Goal: Browse casually: Explore the website without a specific task or goal

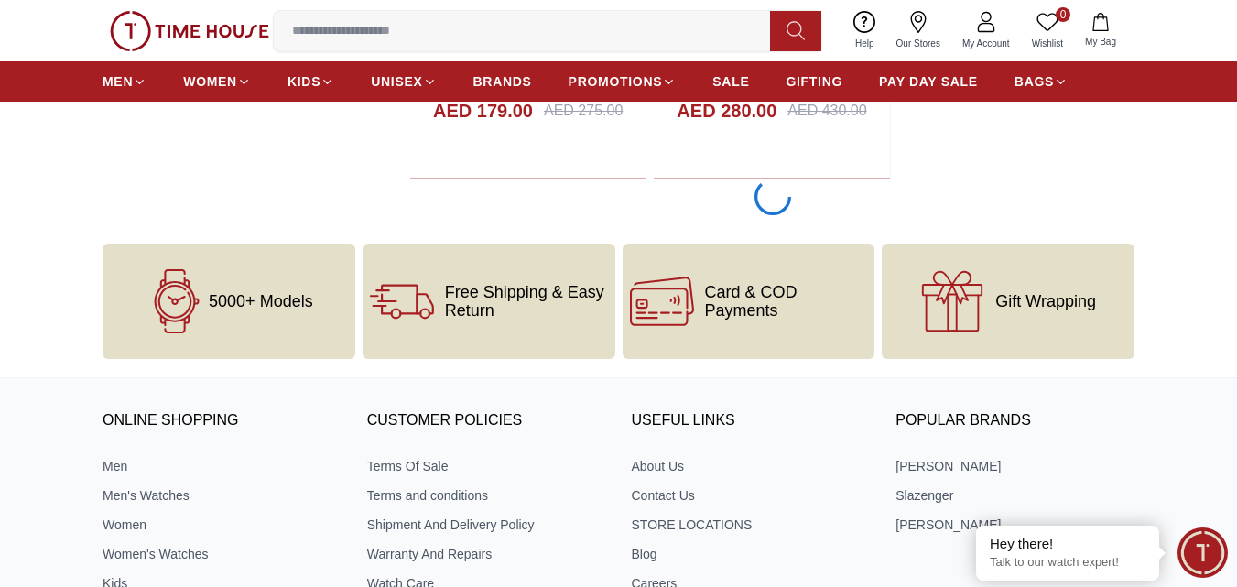
scroll to position [3776, 0]
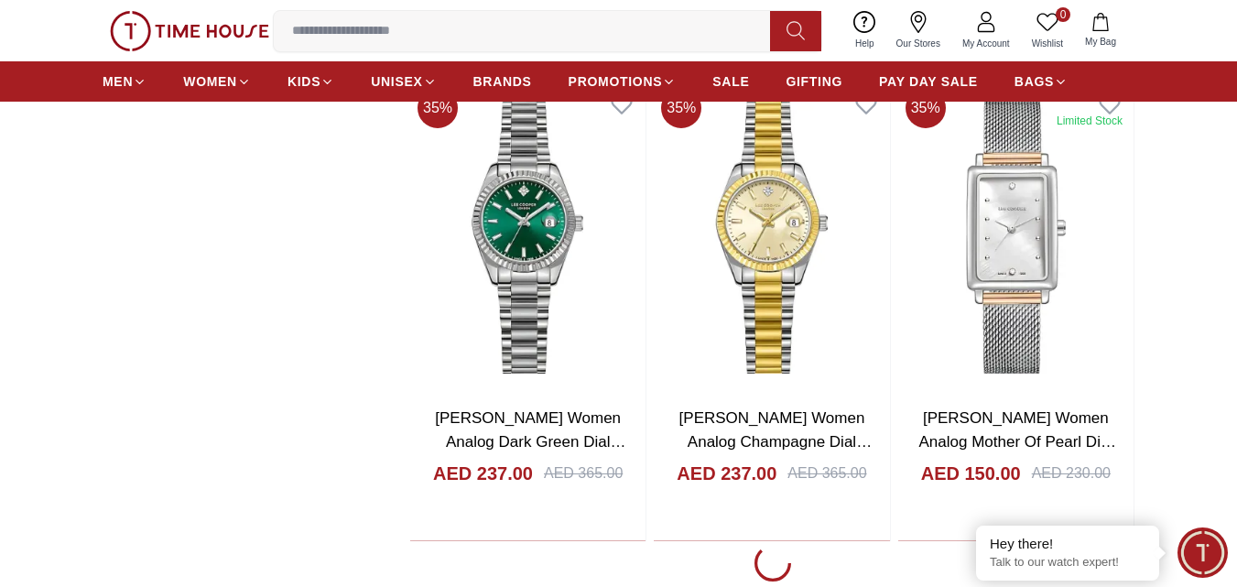
scroll to position [9657, 0]
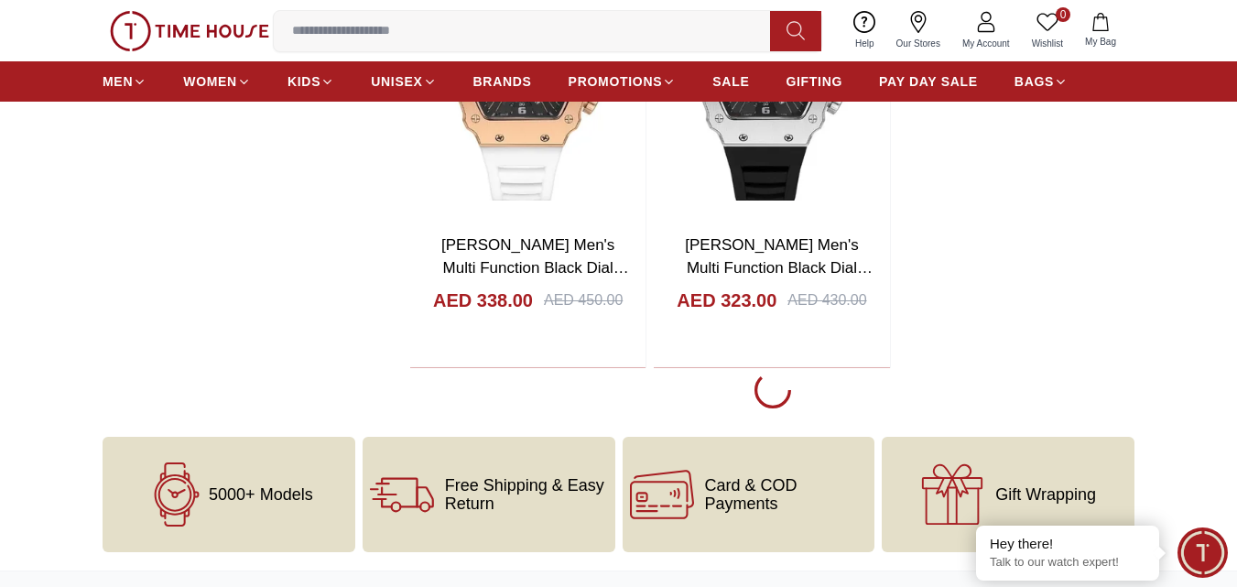
scroll to position [12934, 0]
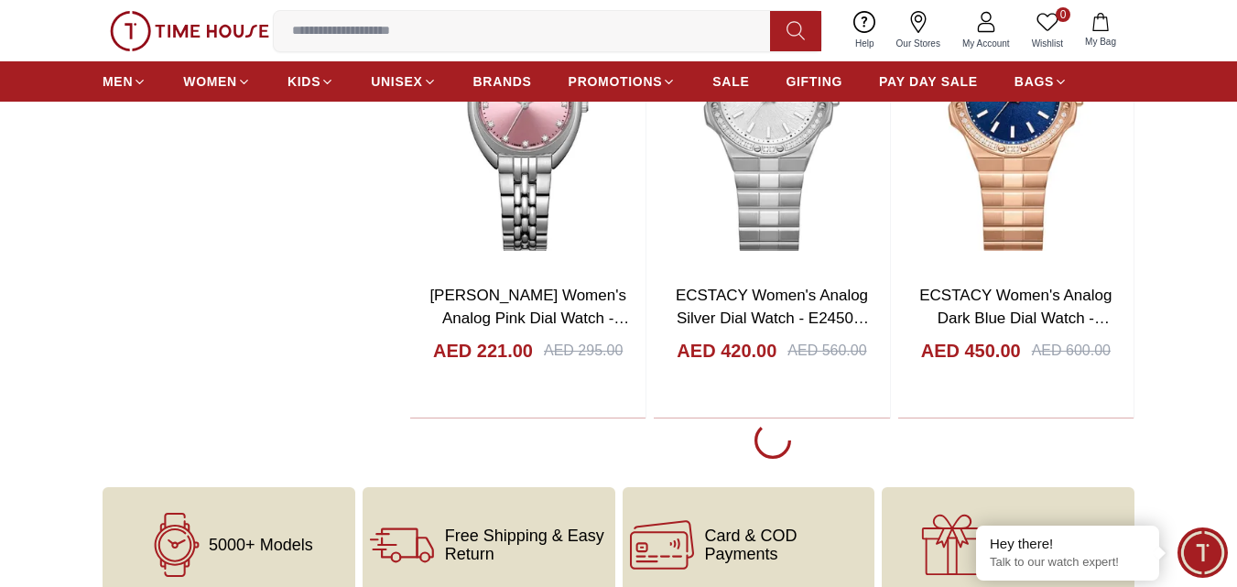
scroll to position [18973, 0]
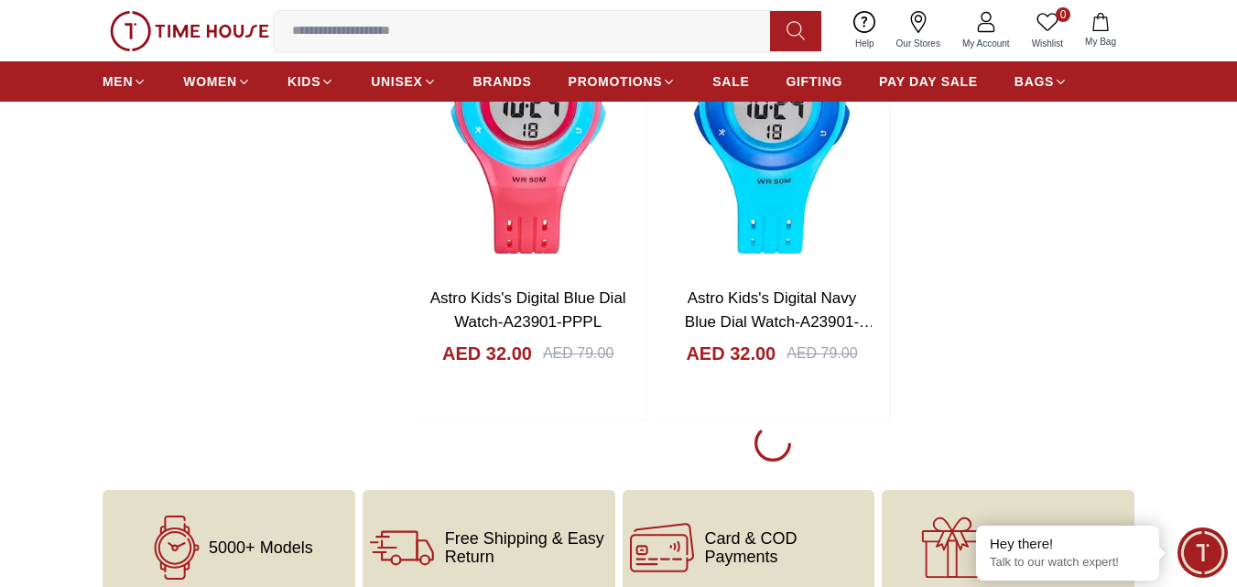
scroll to position [22275, 0]
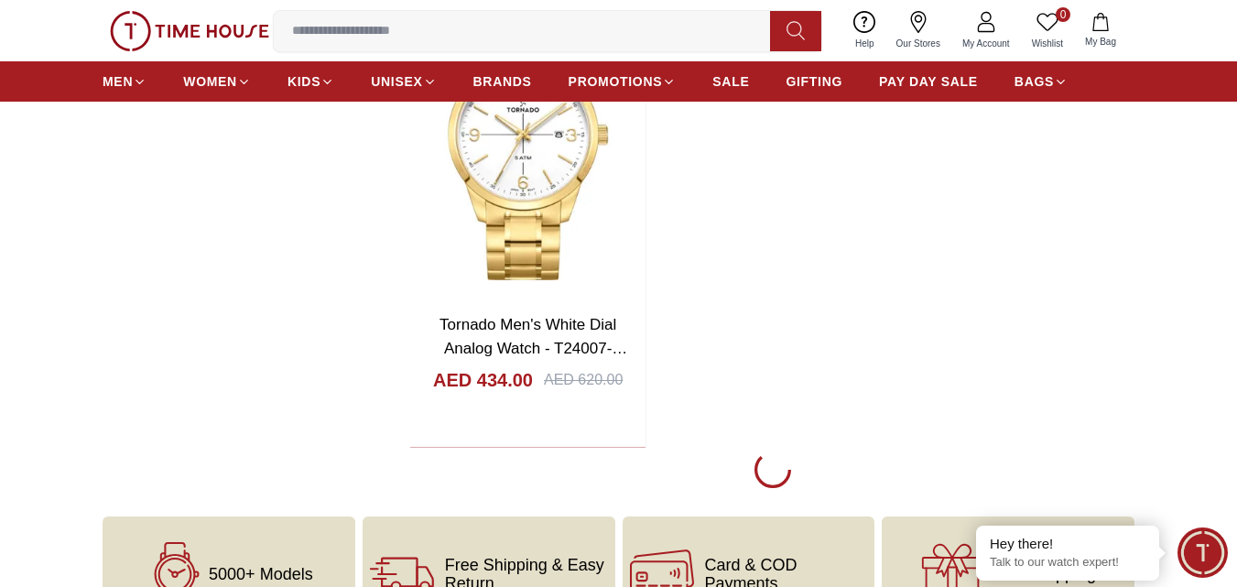
scroll to position [25543, 0]
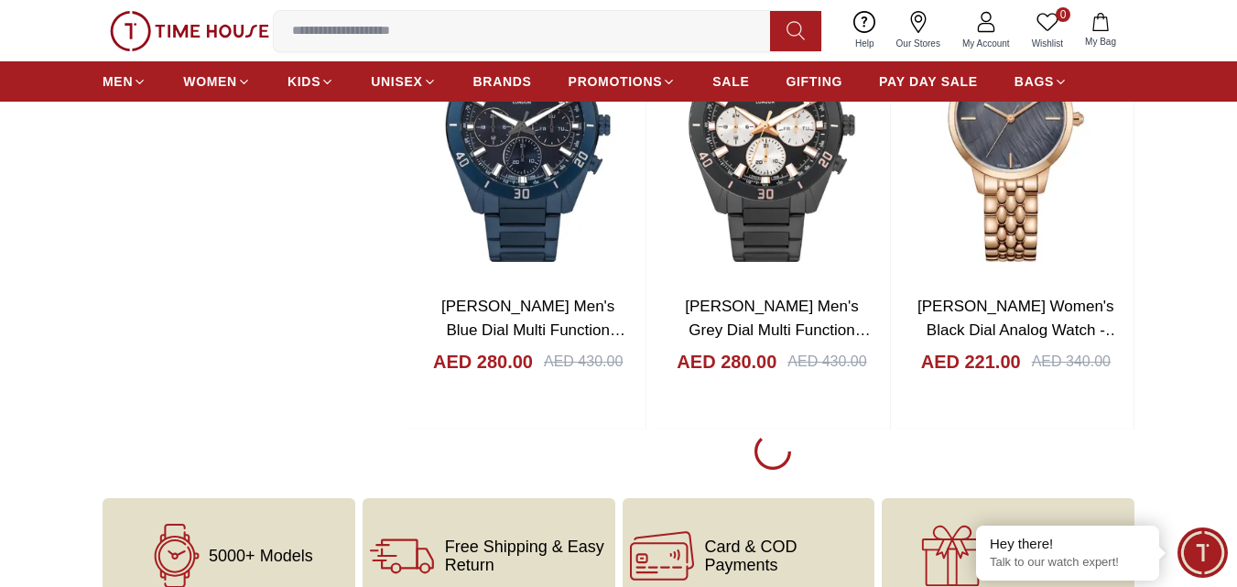
scroll to position [28352, 0]
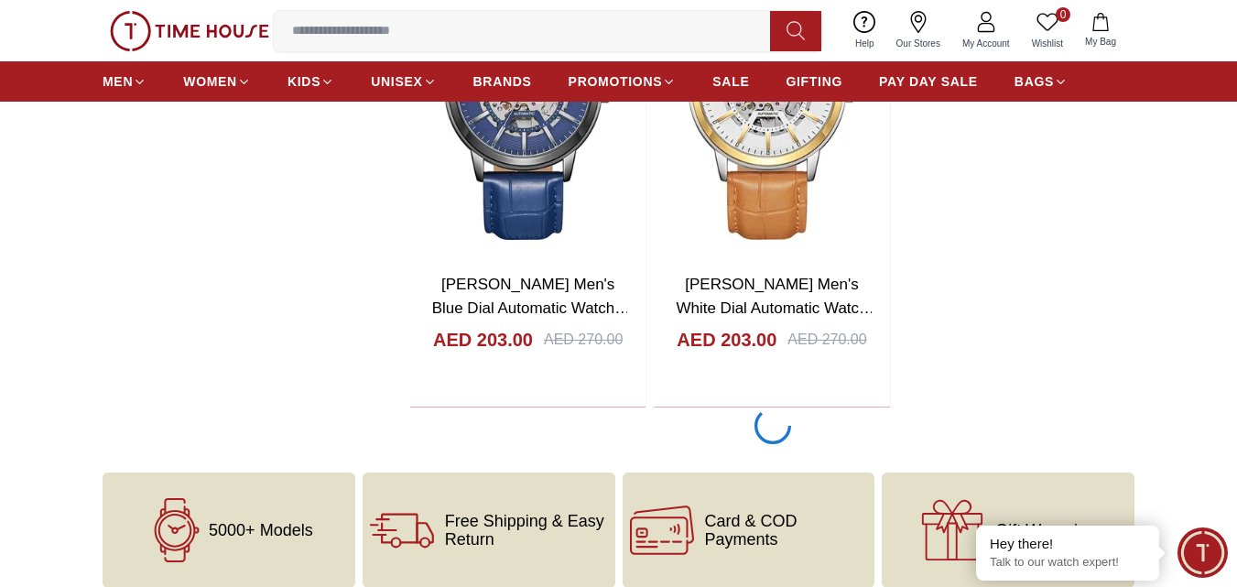
scroll to position [31760, 0]
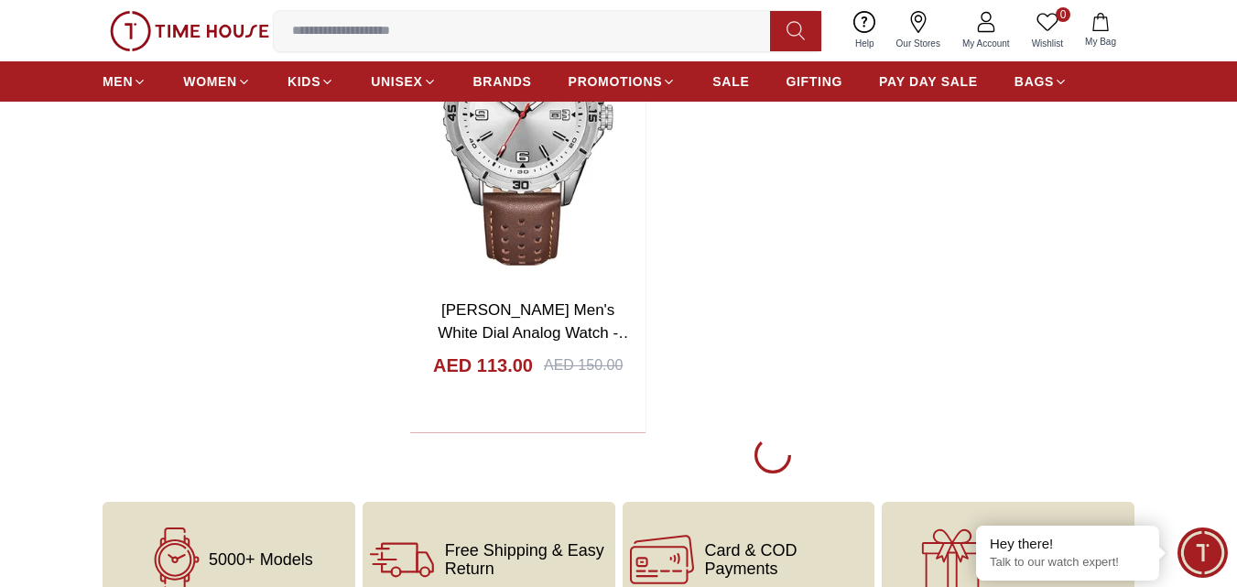
scroll to position [34904, 0]
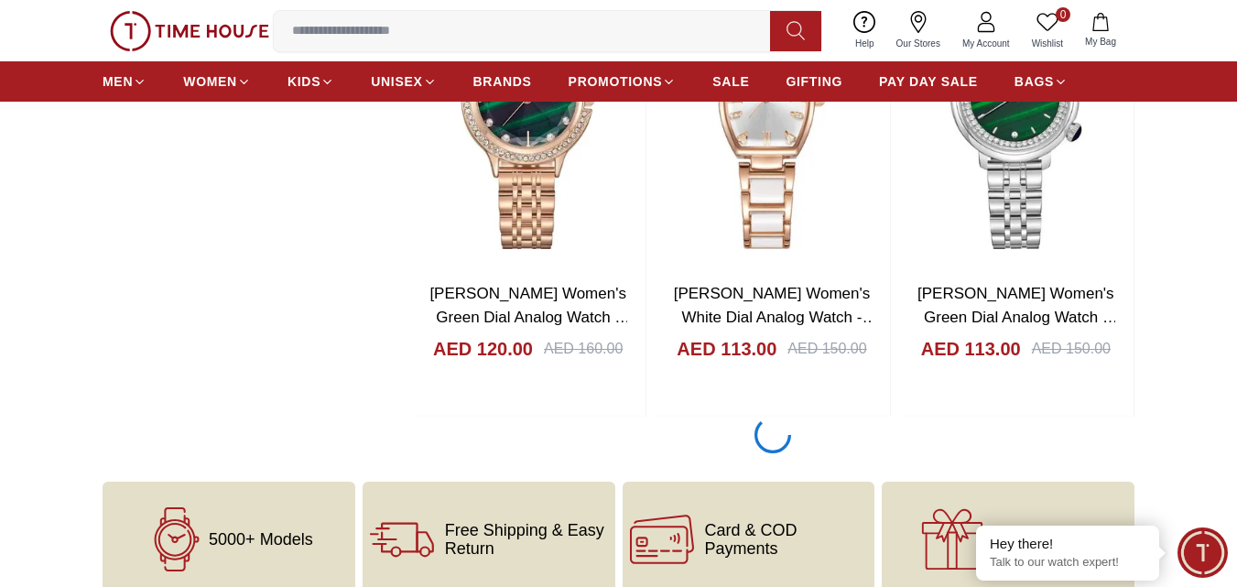
scroll to position [37858, 0]
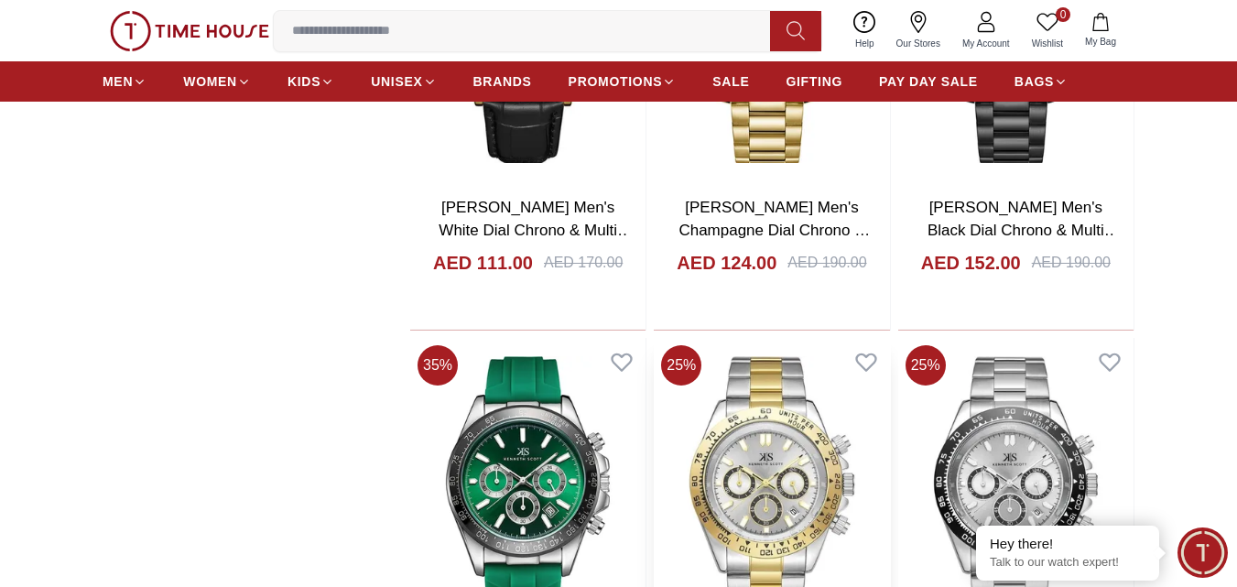
scroll to position [38792, 0]
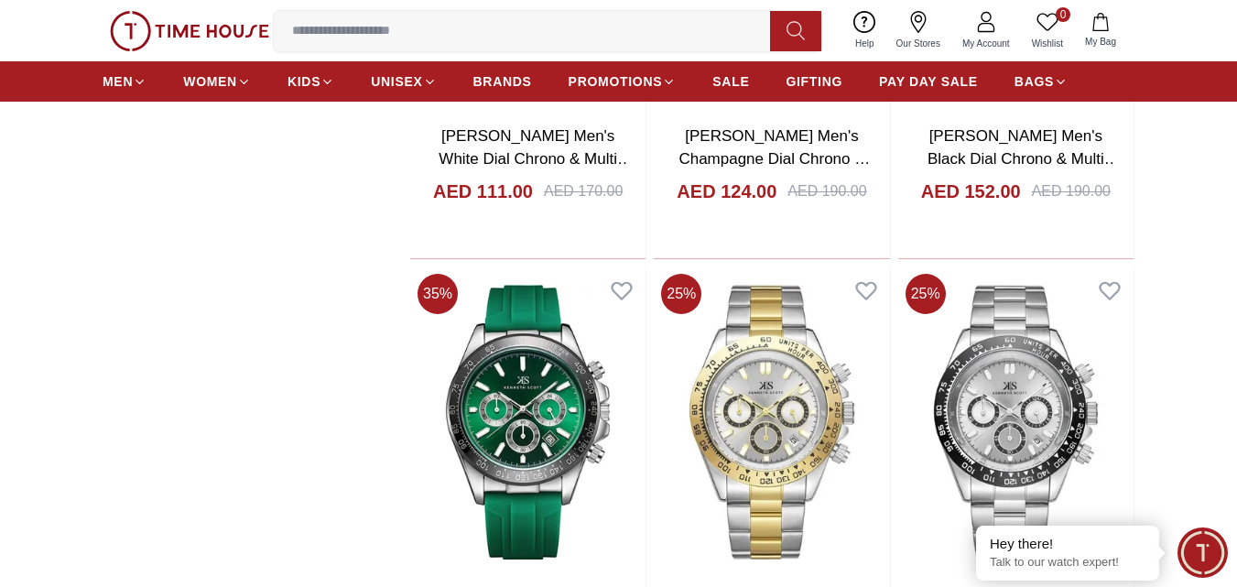
scroll to position [35021, 0]
